Goal: Transaction & Acquisition: Purchase product/service

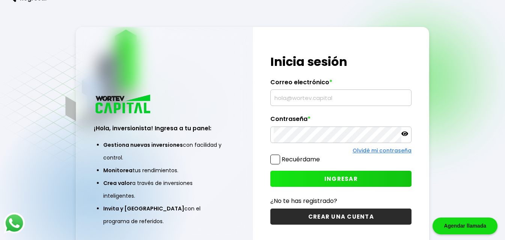
click at [294, 101] on input "text" at bounding box center [340, 98] width 134 height 16
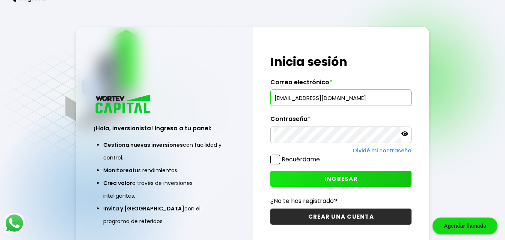
type input "[EMAIL_ADDRESS][DOMAIN_NAME]"
click at [405, 134] on icon at bounding box center [404, 134] width 7 height 5
click at [221, 141] on div "¡Hola, inversionista! Ingresa a tu panel: Gestiona nuevas inversiones con facil…" at bounding box center [252, 139] width 353 height 225
click at [329, 179] on span "INGRESAR" at bounding box center [340, 179] width 33 height 8
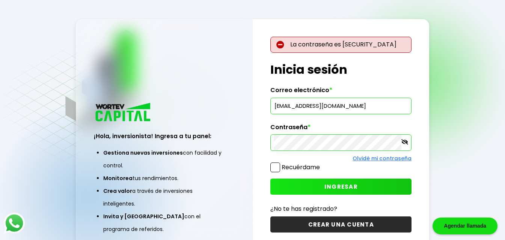
click at [322, 189] on button "INGRESAR" at bounding box center [340, 187] width 141 height 16
click at [321, 187] on button "INGRESAR" at bounding box center [340, 187] width 141 height 16
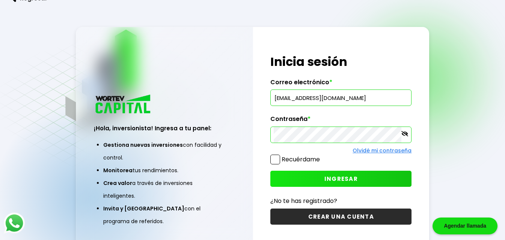
click at [330, 179] on span "INGRESAR" at bounding box center [340, 179] width 33 height 8
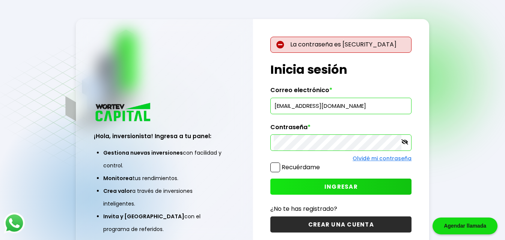
click at [220, 144] on div "¡Hola, inversionista! Ingresa a tu panel: Gestiona nuevas inversiones con facil…" at bounding box center [252, 139] width 353 height 241
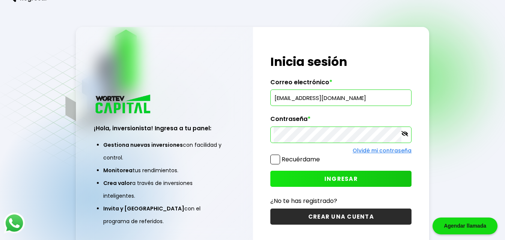
click at [345, 176] on span "INGRESAR" at bounding box center [340, 179] width 33 height 8
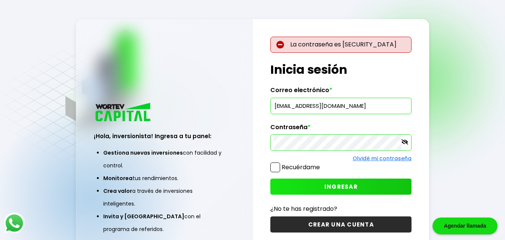
scroll to position [38, 0]
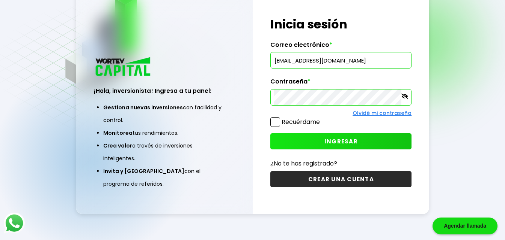
click at [332, 143] on span "INGRESAR" at bounding box center [340, 142] width 33 height 8
click at [365, 115] on link "Olvidé mi contraseña" at bounding box center [381, 114] width 59 height 8
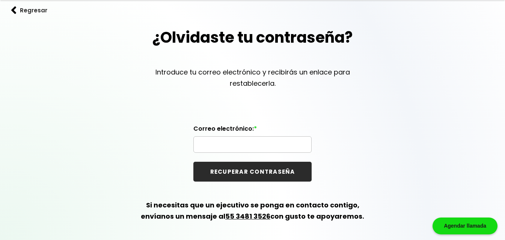
scroll to position [30, 0]
click at [240, 144] on input "text" at bounding box center [252, 145] width 111 height 16
type input "[EMAIL_ADDRESS][DOMAIN_NAME]"
click at [193, 162] on button "RECUPERAR CONTRASEÑA" at bounding box center [252, 172] width 118 height 20
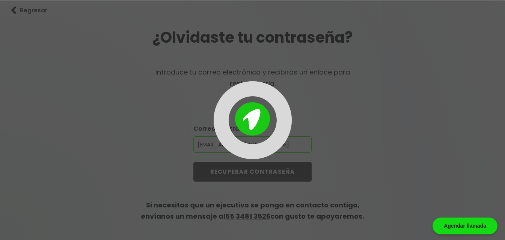
scroll to position [0, 0]
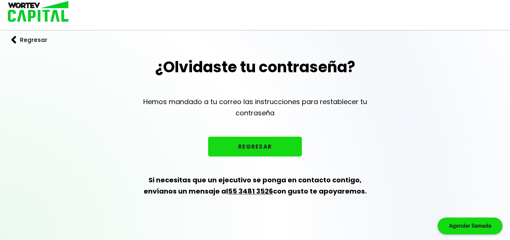
click at [232, 146] on button "REGRESAR" at bounding box center [255, 147] width 94 height 20
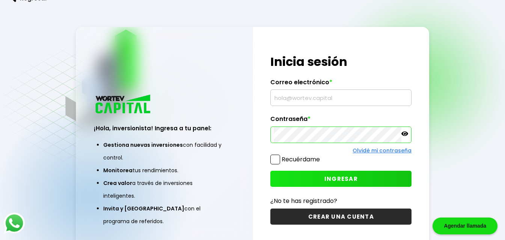
click at [297, 99] on input "text" at bounding box center [340, 98] width 134 height 16
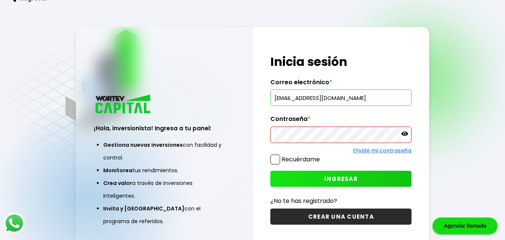
type input "[EMAIL_ADDRESS][DOMAIN_NAME]"
click at [404, 135] on icon at bounding box center [404, 134] width 7 height 5
click at [353, 179] on span "INGRESAR" at bounding box center [340, 179] width 33 height 8
click at [334, 179] on span "INGRESAR" at bounding box center [340, 179] width 33 height 8
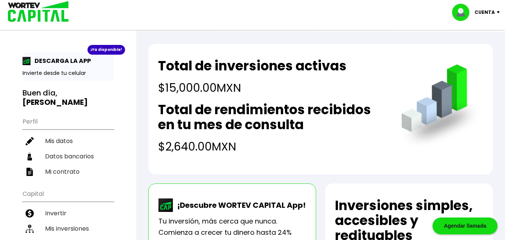
scroll to position [38, 0]
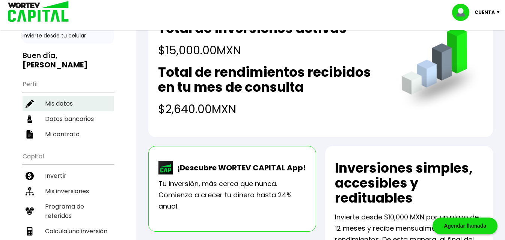
click at [67, 96] on li "Mis datos" at bounding box center [68, 103] width 91 height 15
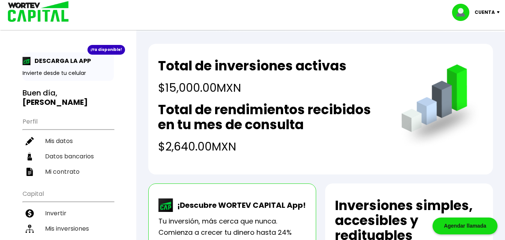
select select "Hombre"
select select "Licenciatura"
select select "CH"
select select "HSBC"
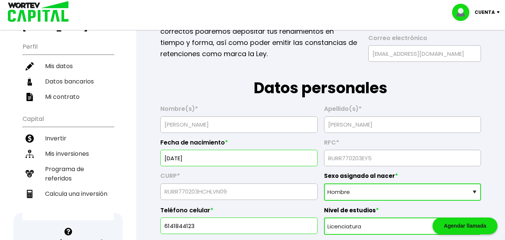
scroll to position [113, 0]
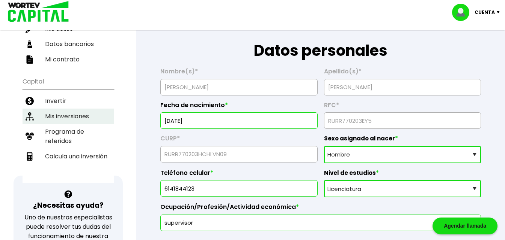
click at [68, 109] on li "Mis inversiones" at bounding box center [68, 116] width 91 height 15
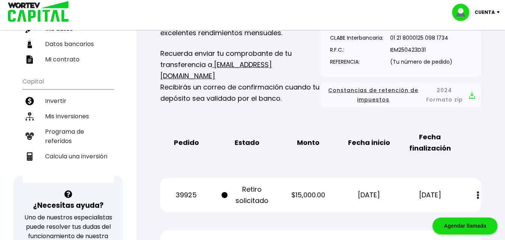
scroll to position [150, 0]
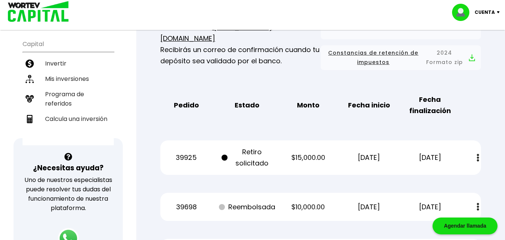
click at [226, 158] on span at bounding box center [224, 158] width 6 height 6
click at [479, 157] on img at bounding box center [477, 158] width 2 height 8
click at [156, 162] on div "Mis inversiones Como inversionista activo de WORTEV CAPITAL, apoyas el crecimie…" at bounding box center [320, 100] width 344 height 360
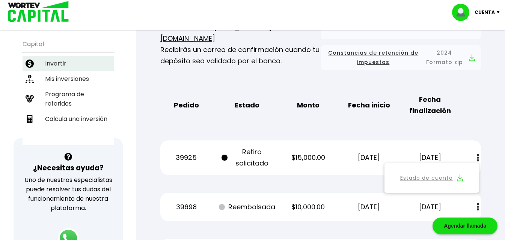
click at [61, 58] on li "Invertir" at bounding box center [68, 63] width 91 height 15
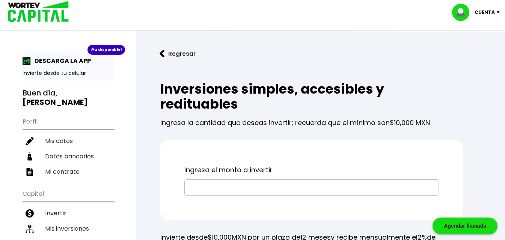
scroll to position [38, 0]
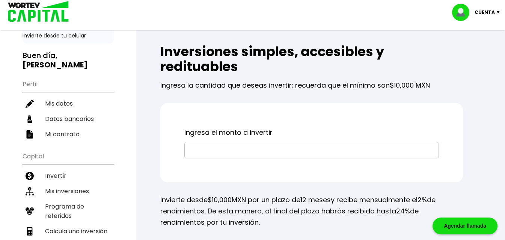
click at [224, 152] on input "text" at bounding box center [312, 151] width 248 height 16
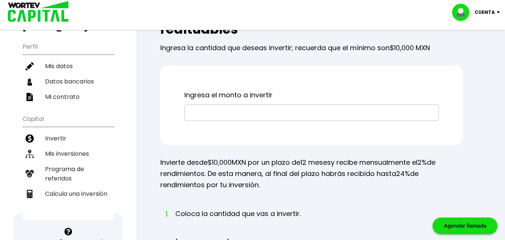
click at [192, 113] on input "text" at bounding box center [312, 113] width 248 height 16
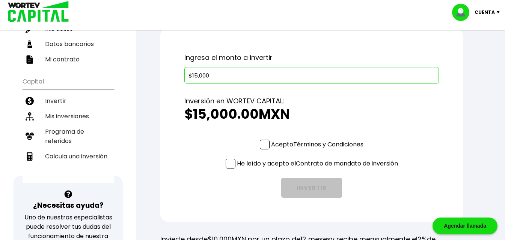
scroll to position [150, 0]
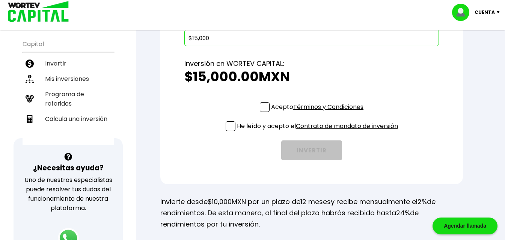
type input "$15,000"
click at [265, 106] on span at bounding box center [265, 107] width 10 height 10
click at [318, 113] on input "Acepto Términos y Condiciones" at bounding box center [318, 113] width 0 height 0
click at [232, 128] on span at bounding box center [230, 127] width 10 height 10
click at [318, 132] on input "He leído y acepto el Contrato de mandato de inversión" at bounding box center [318, 132] width 0 height 0
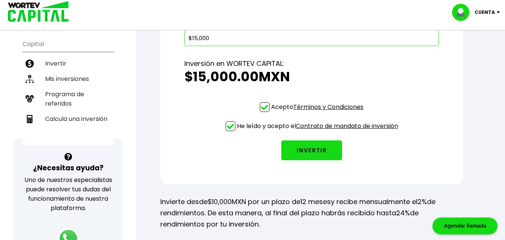
click at [308, 154] on button "INVERTIR" at bounding box center [311, 151] width 61 height 20
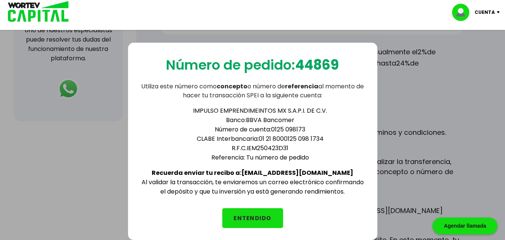
scroll to position [263, 0]
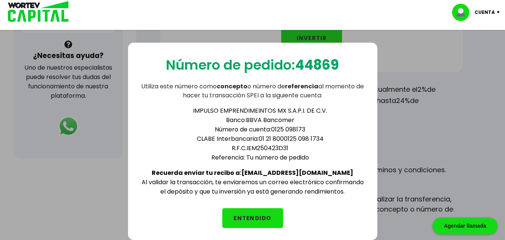
click at [266, 217] on button "ENTENDIDO" at bounding box center [252, 219] width 61 height 20
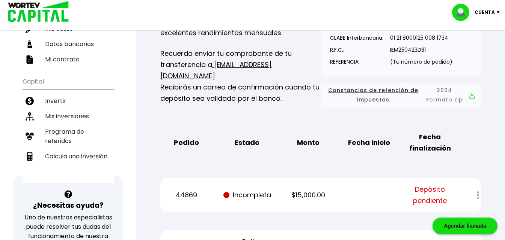
scroll to position [75, 0]
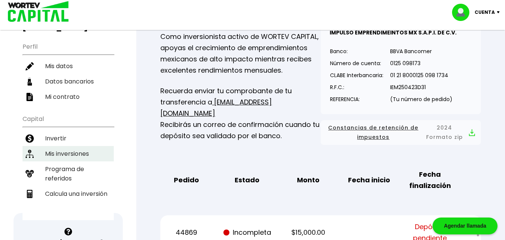
click at [54, 147] on li "Mis inversiones" at bounding box center [68, 153] width 91 height 15
click at [78, 146] on li "Mis inversiones" at bounding box center [68, 153] width 91 height 15
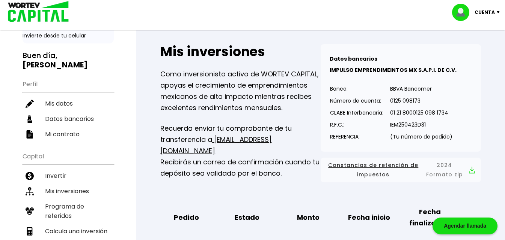
scroll to position [0, 0]
